Goal: Information Seeking & Learning: Learn about a topic

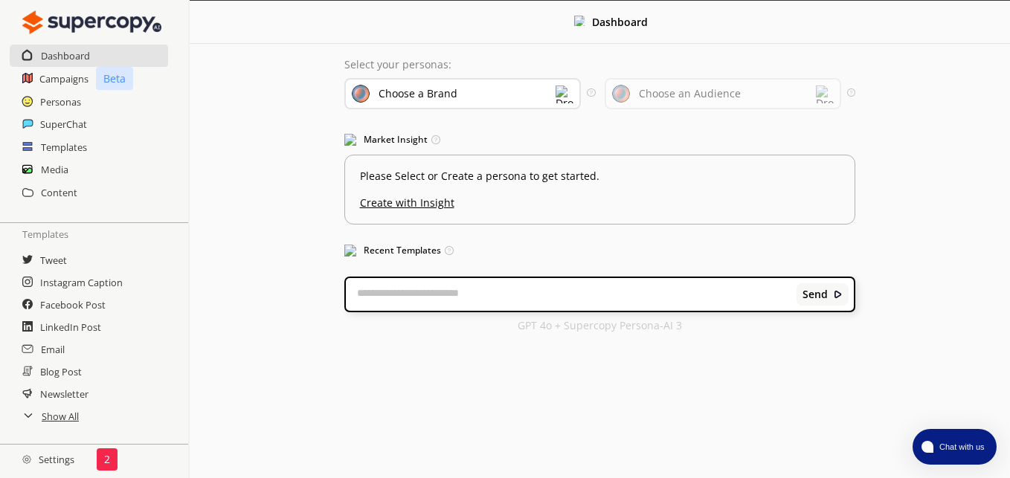
scroll to position [99, 0]
click at [54, 461] on h2 "Settings" at bounding box center [48, 460] width 97 height 30
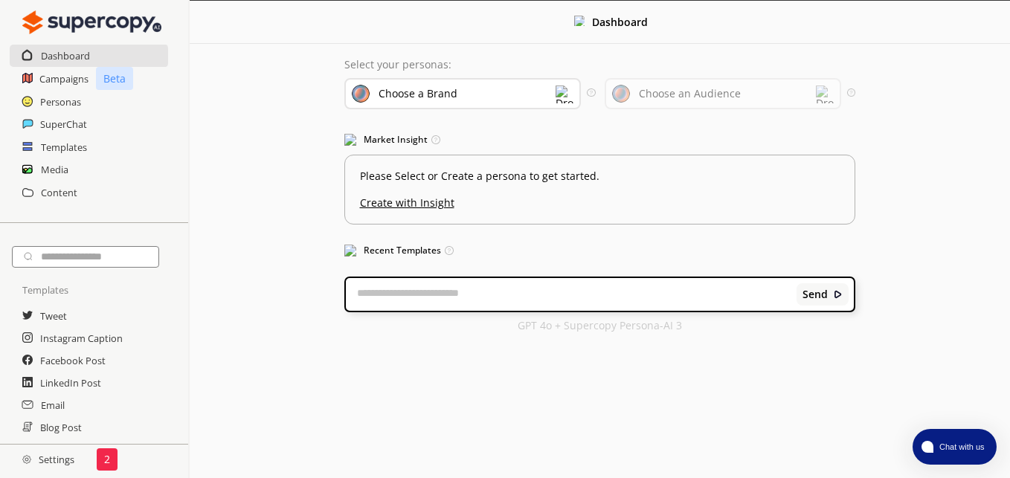
click at [565, 95] on img at bounding box center [564, 95] width 18 height 18
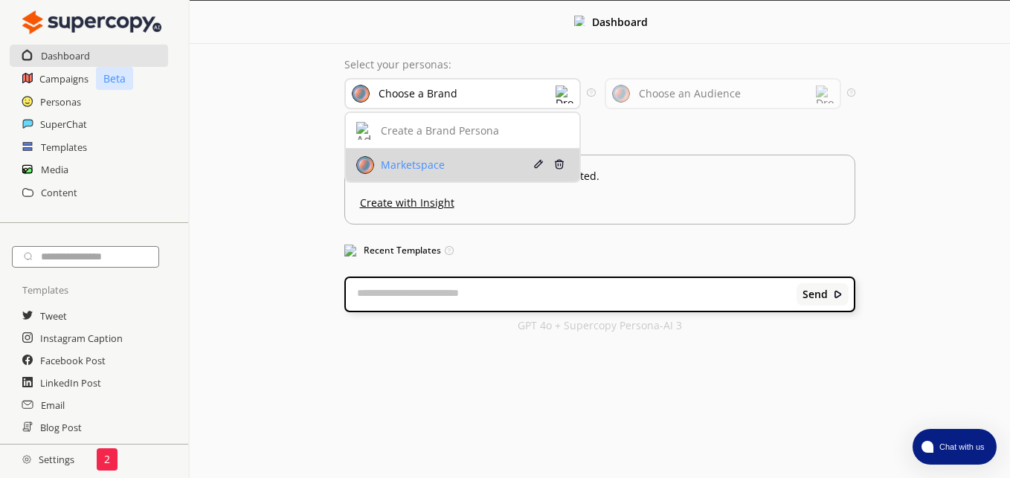
click at [479, 172] on div "Marketspace" at bounding box center [442, 165] width 173 height 18
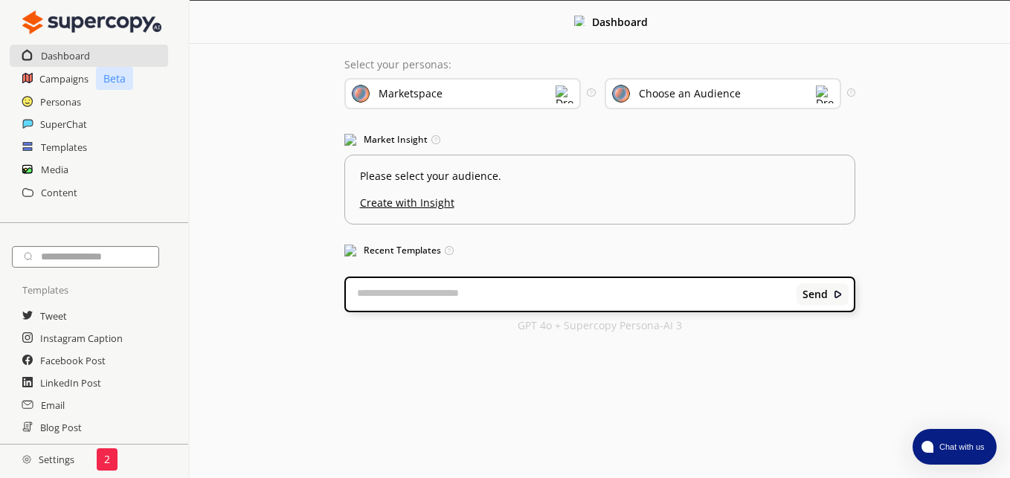
click at [813, 99] on div "Choose an Audience" at bounding box center [723, 93] width 237 height 31
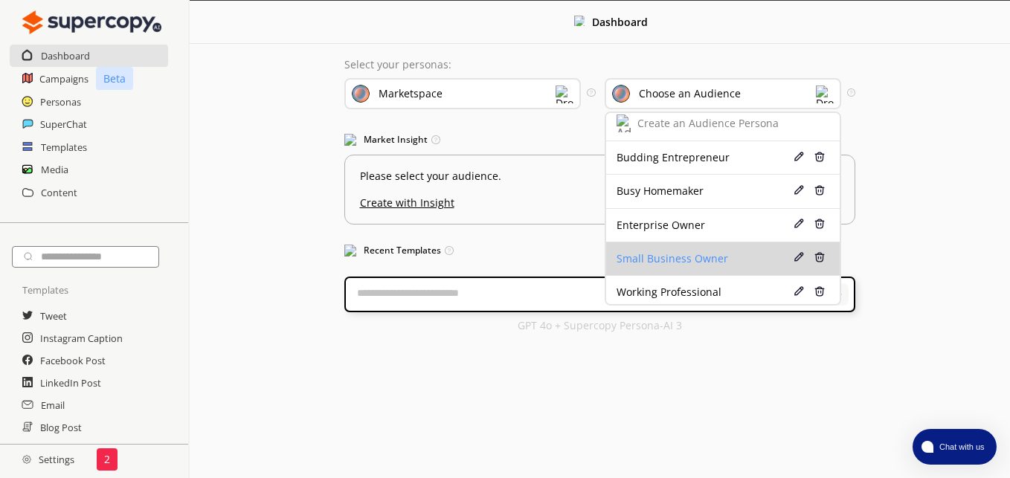
scroll to position [10, 0]
click at [716, 257] on div "Small Business Owner" at bounding box center [702, 257] width 173 height 12
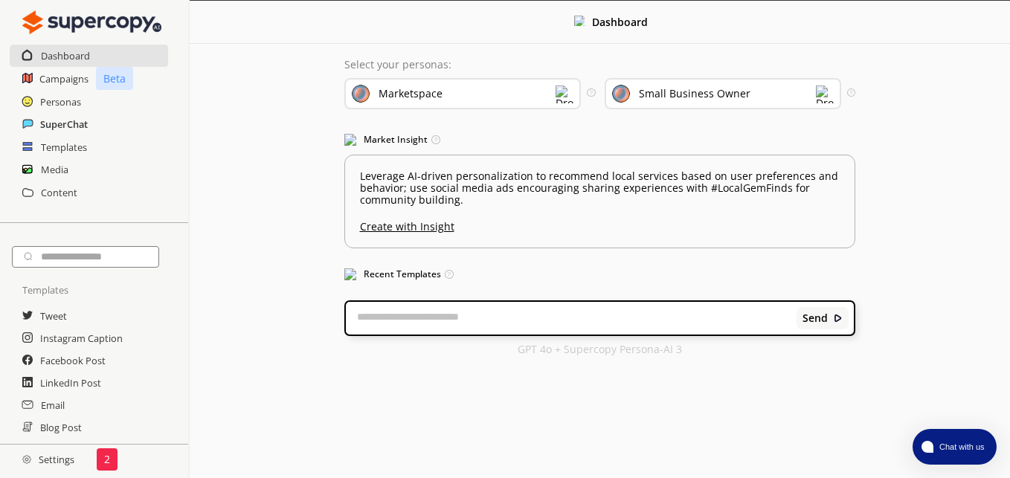
scroll to position [6, 0]
click at [822, 88] on img at bounding box center [825, 95] width 18 height 18
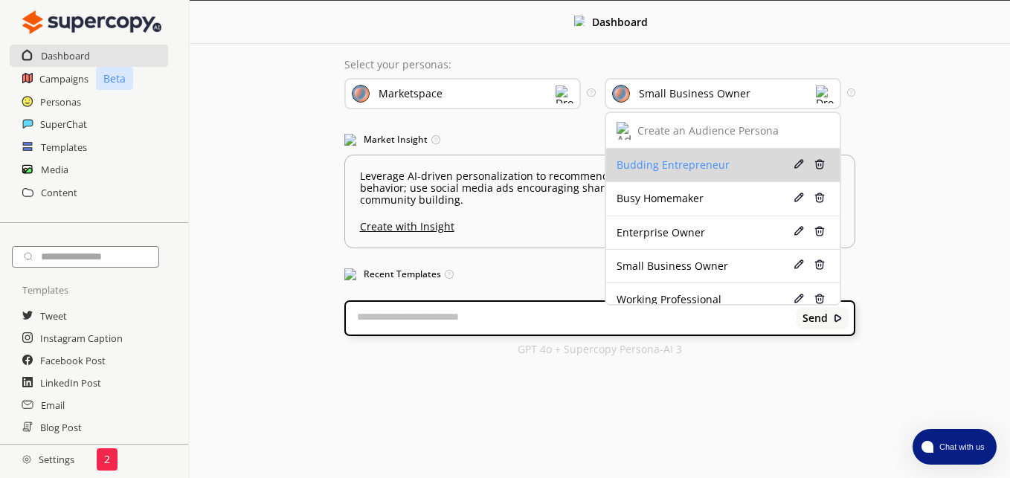
click at [697, 159] on div "Budding Entrepreneur" at bounding box center [702, 165] width 173 height 12
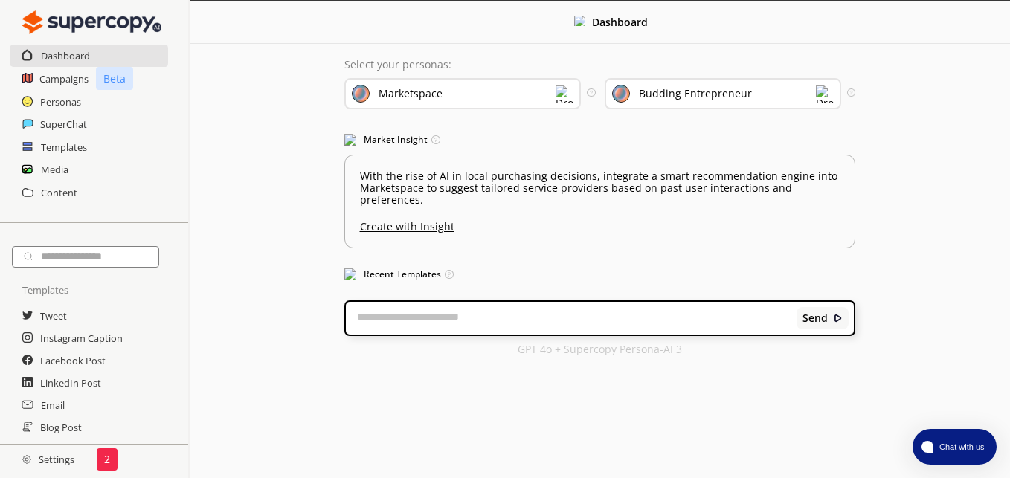
click at [822, 89] on img at bounding box center [825, 95] width 18 height 18
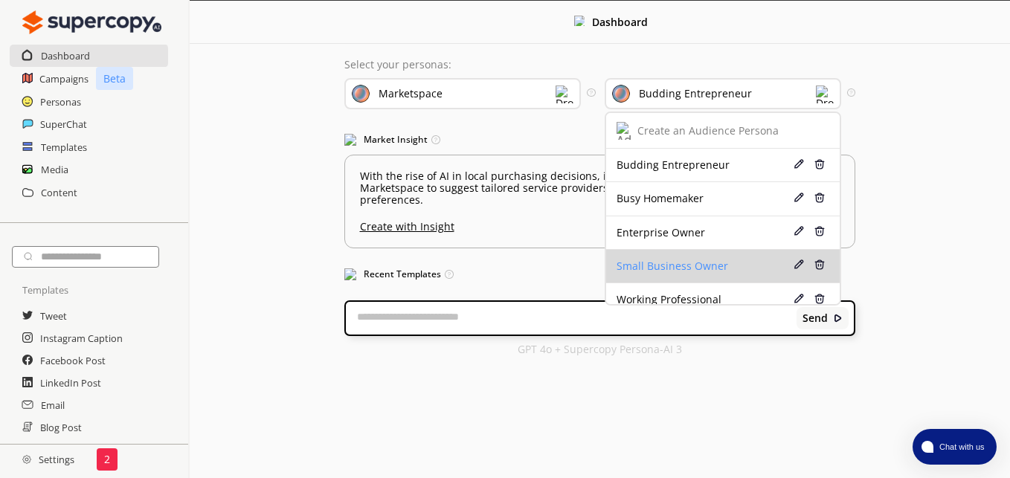
click at [651, 260] on div "Small Business Owner" at bounding box center [702, 266] width 173 height 12
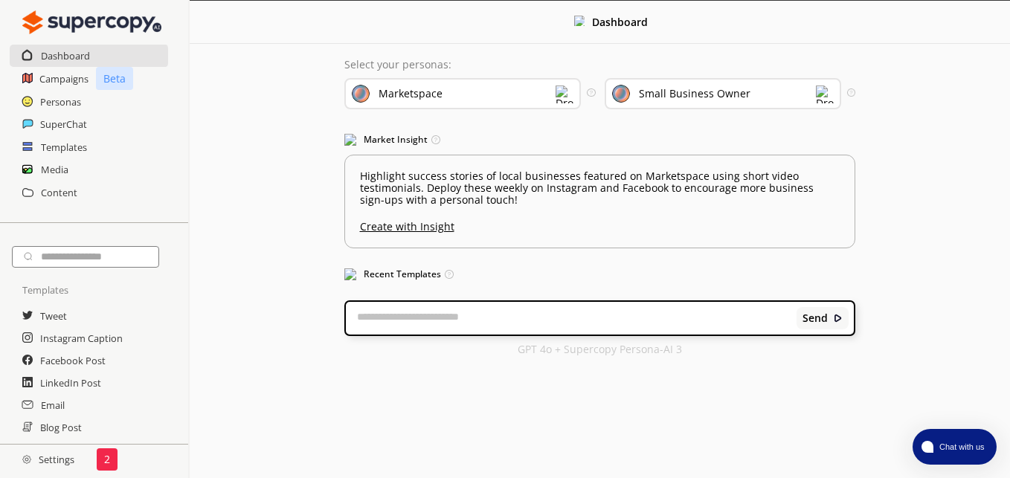
click at [825, 92] on img at bounding box center [825, 95] width 18 height 18
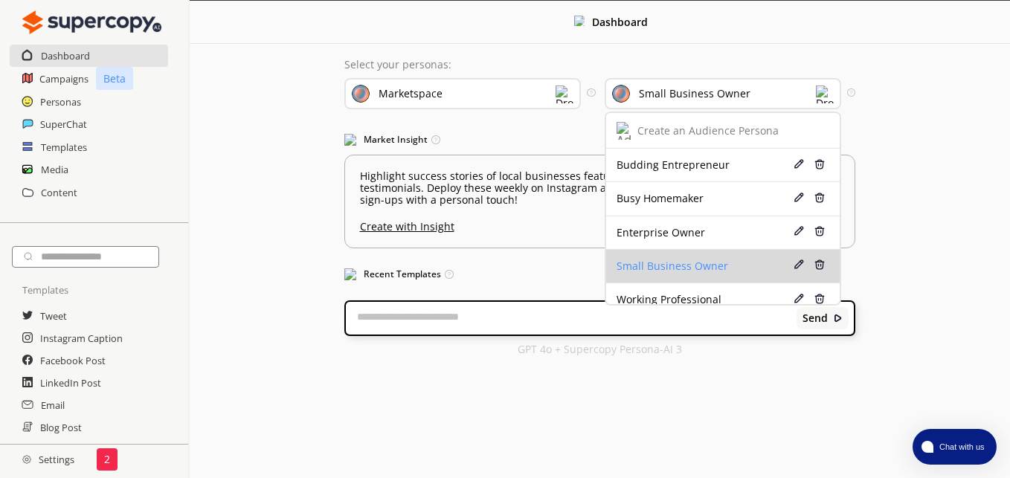
click at [677, 260] on div "Small Business Owner" at bounding box center [702, 266] width 173 height 12
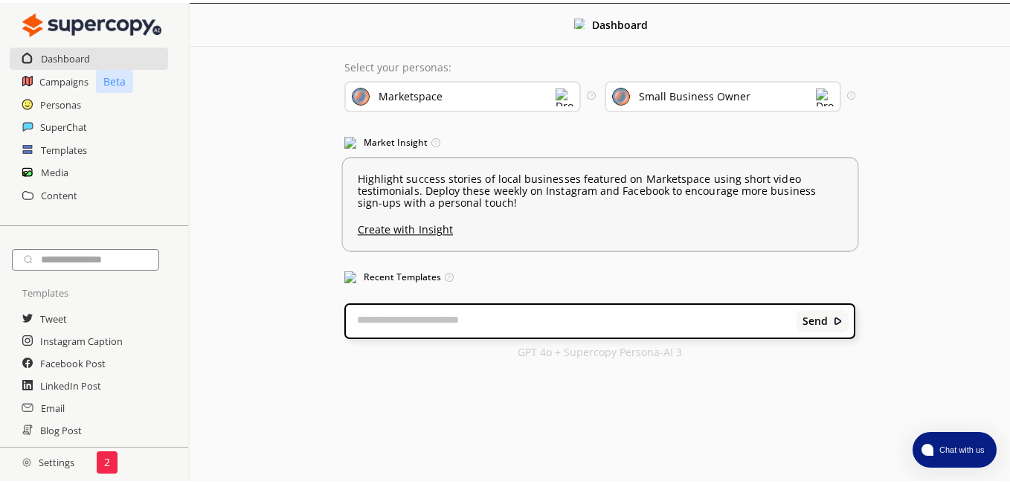
scroll to position [1, 0]
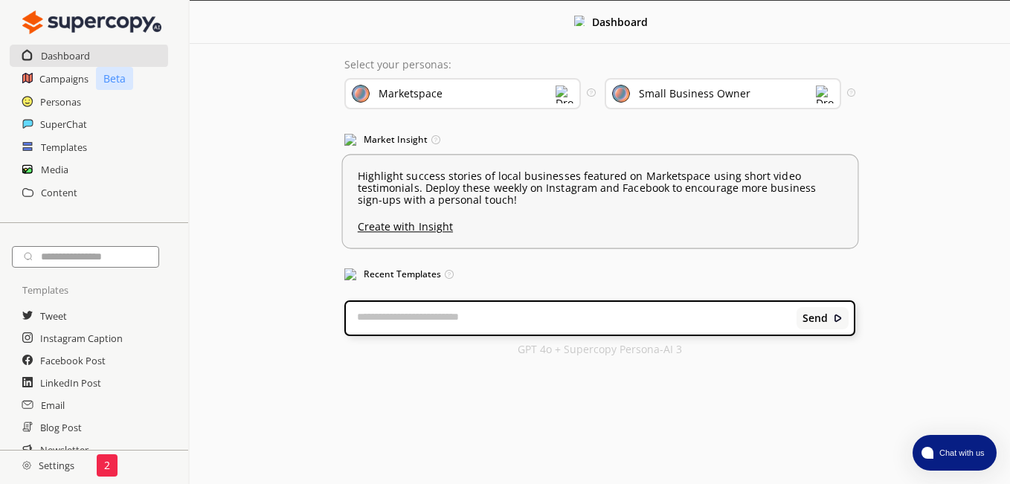
click at [680, 199] on div "Menu Dashboard Select your personas: Marketspace Select the brand persona you w…" at bounding box center [600, 242] width 820 height 484
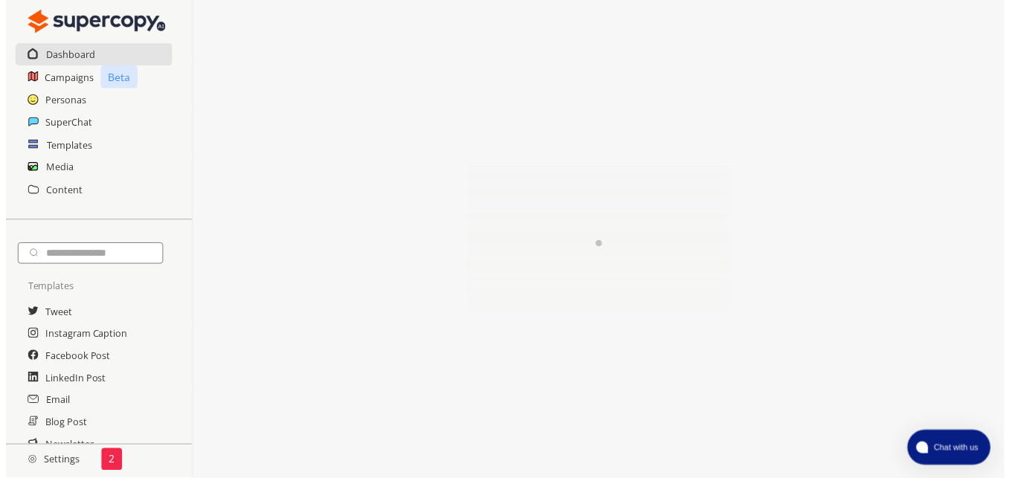
scroll to position [6, 0]
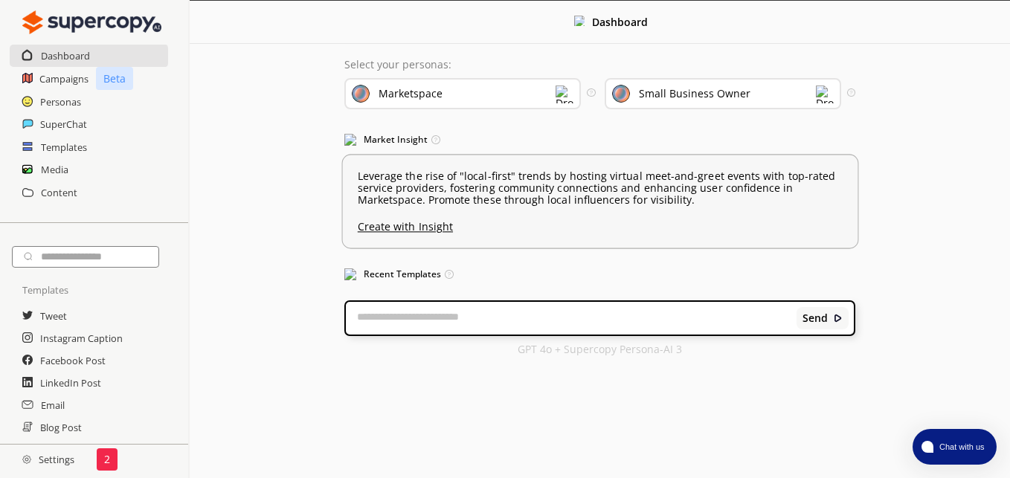
click at [693, 196] on p "Leverage the rise of "local-first" trends by hosting virtual meet-and-greet eve…" at bounding box center [599, 188] width 485 height 36
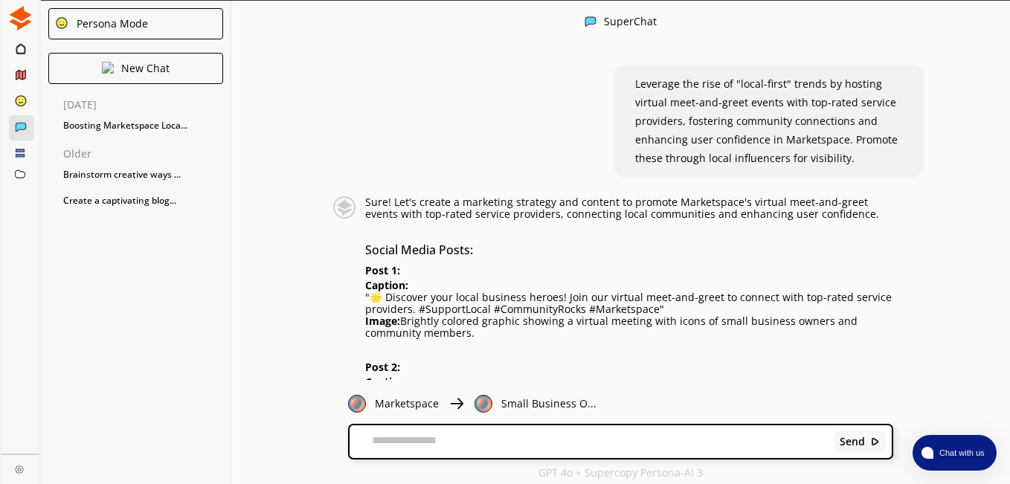
scroll to position [1, 0]
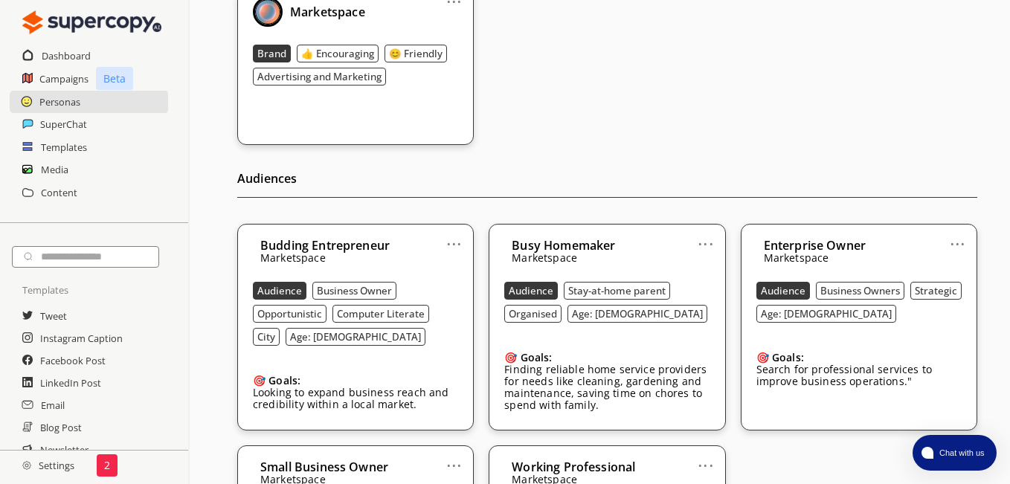
scroll to position [297, 0]
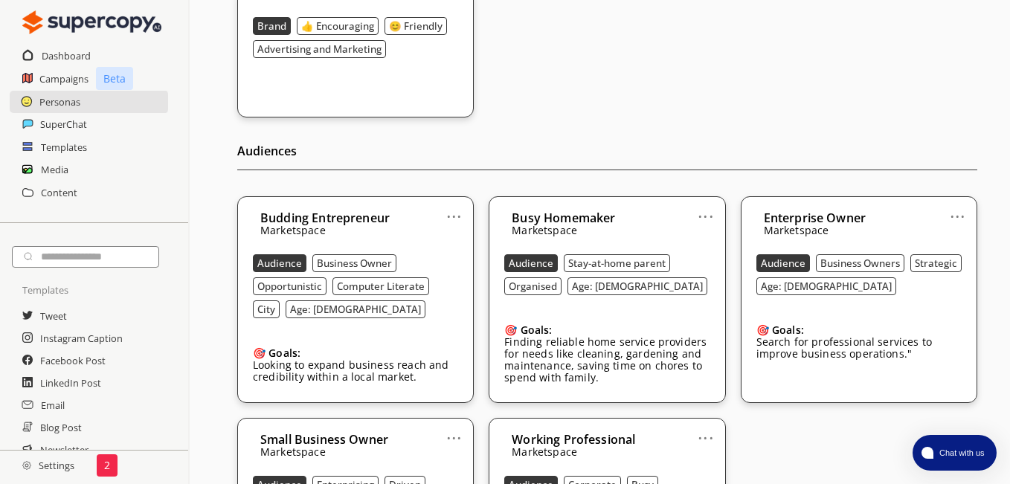
click at [372, 228] on p "Marketspace" at bounding box center [324, 231] width 129 height 12
click at [452, 212] on link "..." at bounding box center [454, 210] width 16 height 12
click at [432, 336] on div "🎯 Goals: Looking to expand business reach and credibility within a local market." at bounding box center [355, 361] width 205 height 51
